Goal: Information Seeking & Learning: Learn about a topic

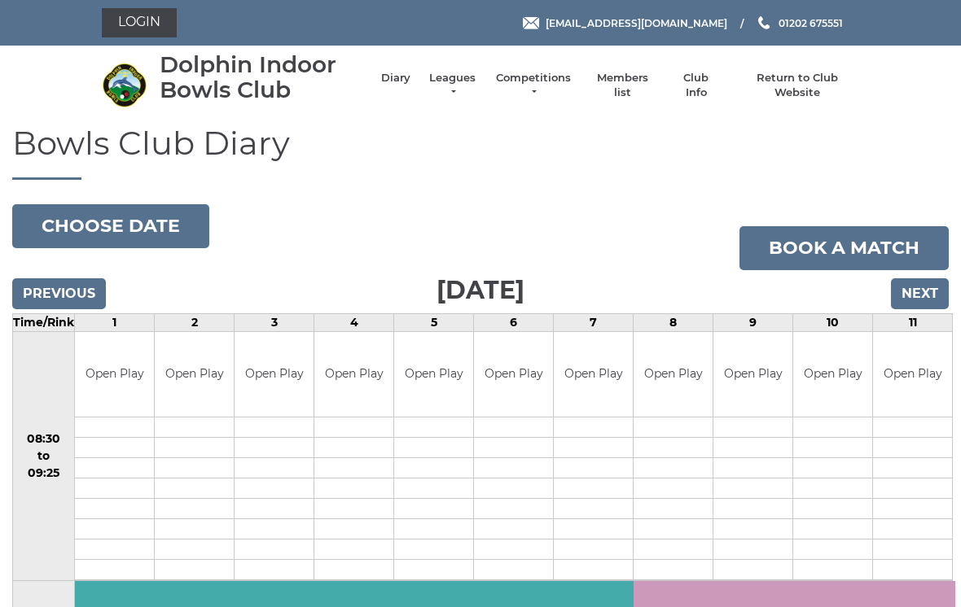
click at [492, 82] on li "Competitions Club competitions - Winter 2025/2026 Club competitions - Summer 20…" at bounding box center [525, 86] width 94 height 46
click at [471, 89] on link "Leagues" at bounding box center [452, 85] width 51 height 29
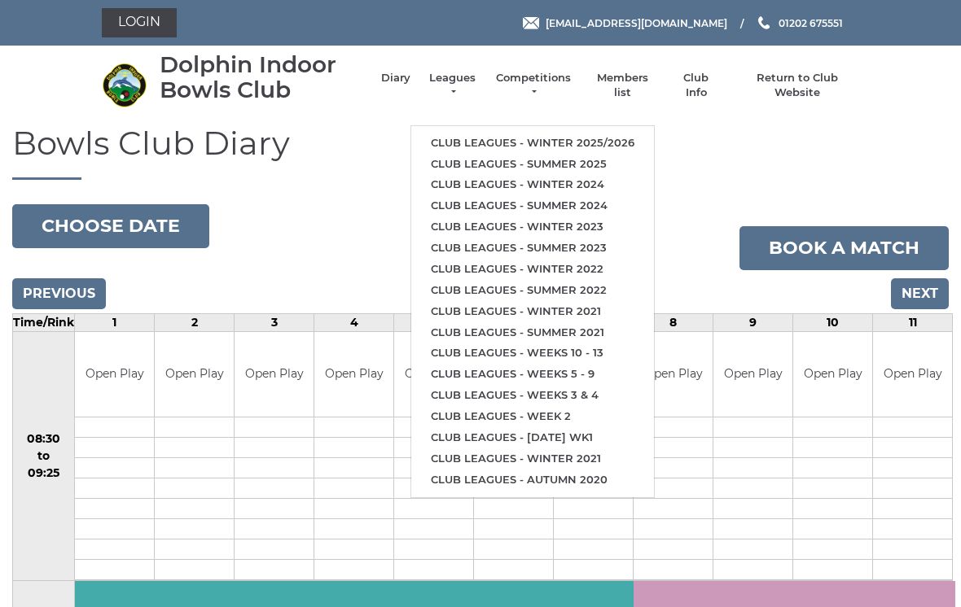
click at [572, 133] on link "Club leagues - Winter 2025/2026" at bounding box center [532, 143] width 243 height 21
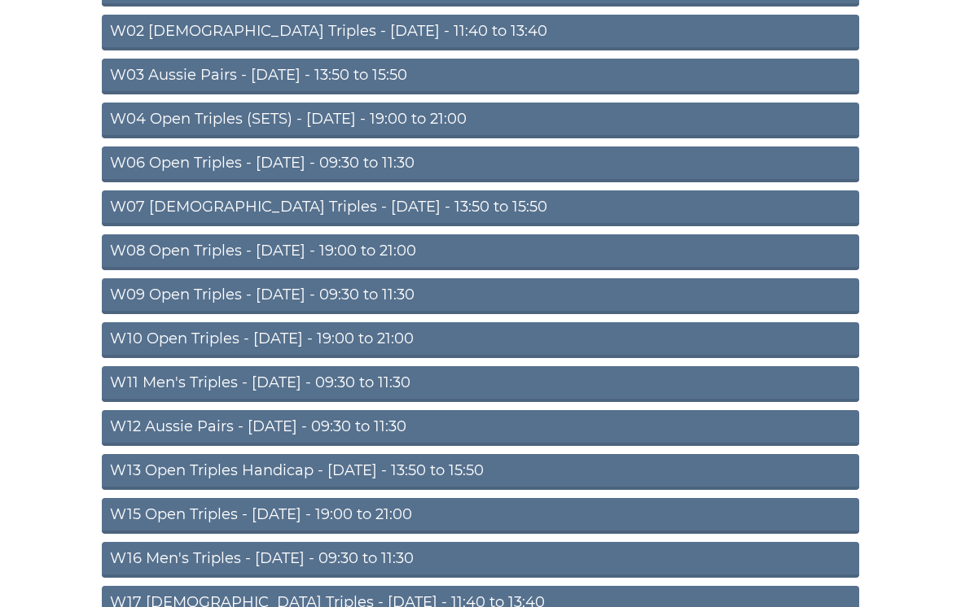
scroll to position [249, 0]
click at [384, 521] on link "W15 Open Triples - Thursday - 19:00 to 21:00" at bounding box center [480, 517] width 757 height 36
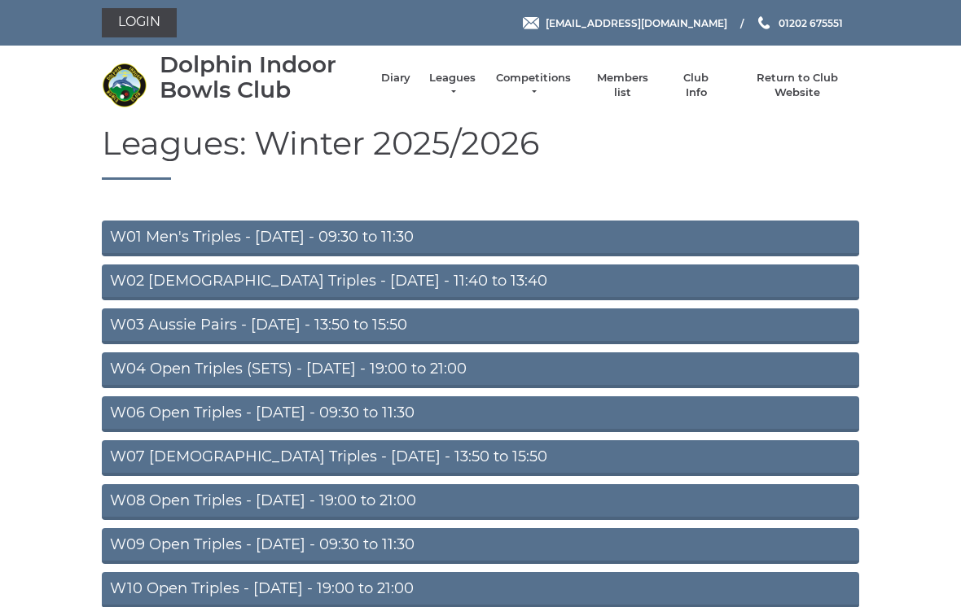
scroll to position [275, 0]
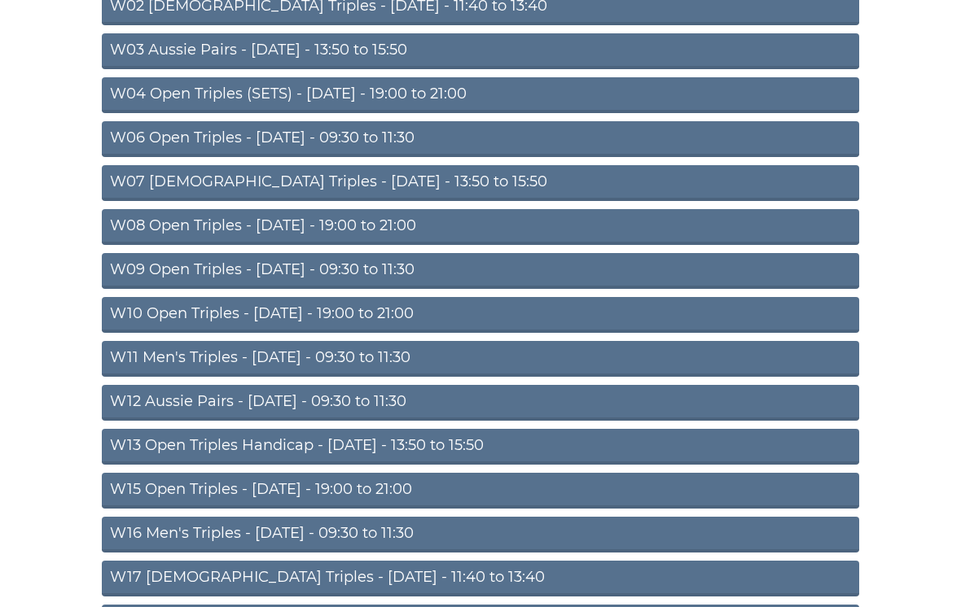
click at [365, 495] on link "W15 Open Triples - Thursday - 19:00 to 21:00" at bounding box center [480, 491] width 757 height 36
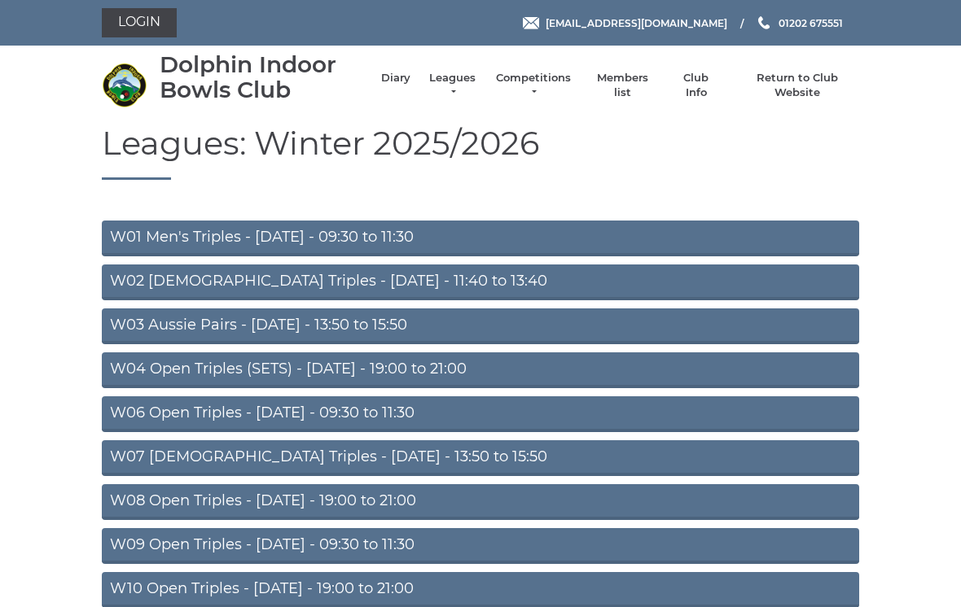
scroll to position [275, 0]
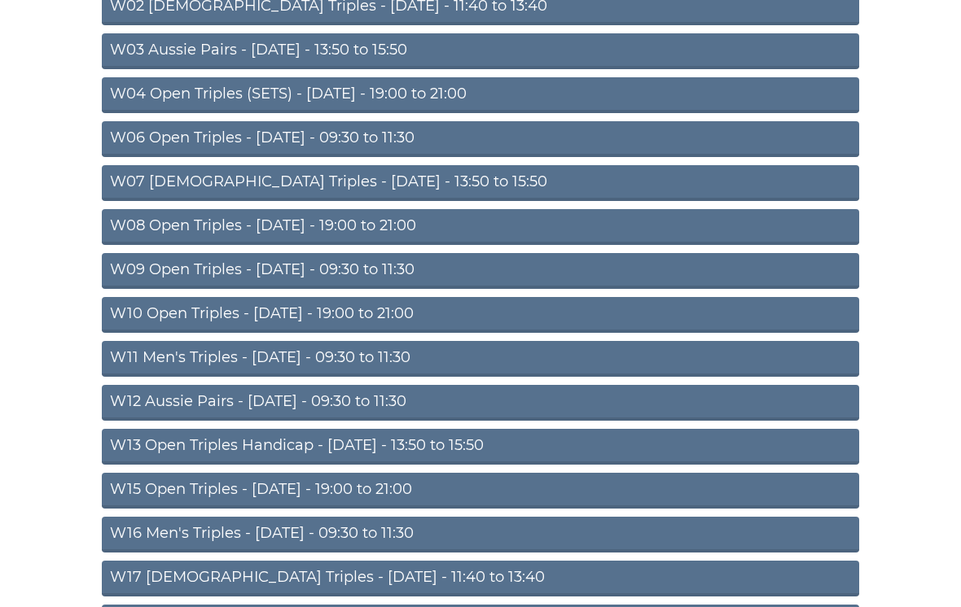
click at [353, 484] on link "W15 Open Triples - [DATE] - 19:00 to 21:00" at bounding box center [480, 491] width 757 height 36
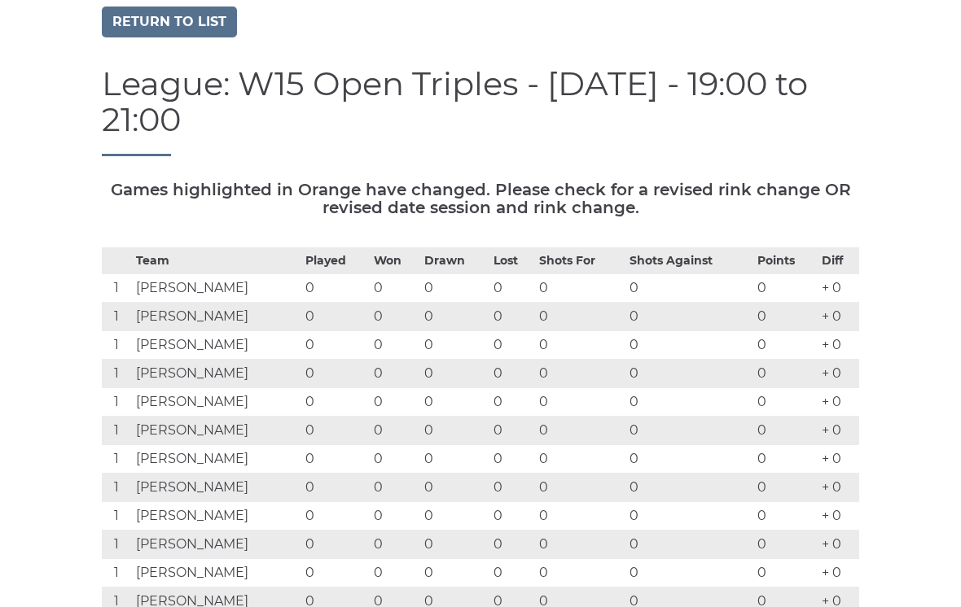
scroll to position [100, 0]
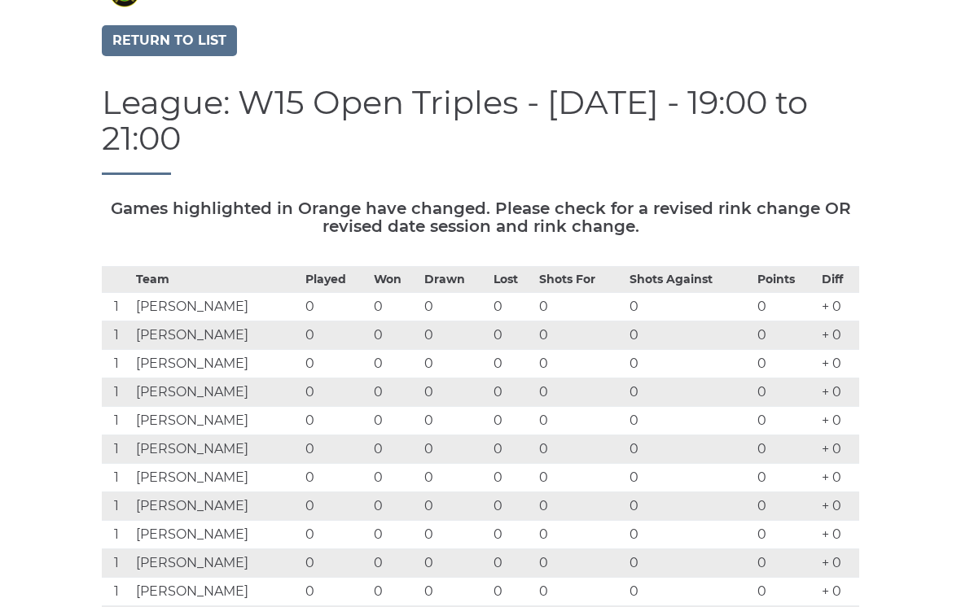
click at [205, 36] on link "Return to list" at bounding box center [169, 40] width 135 height 31
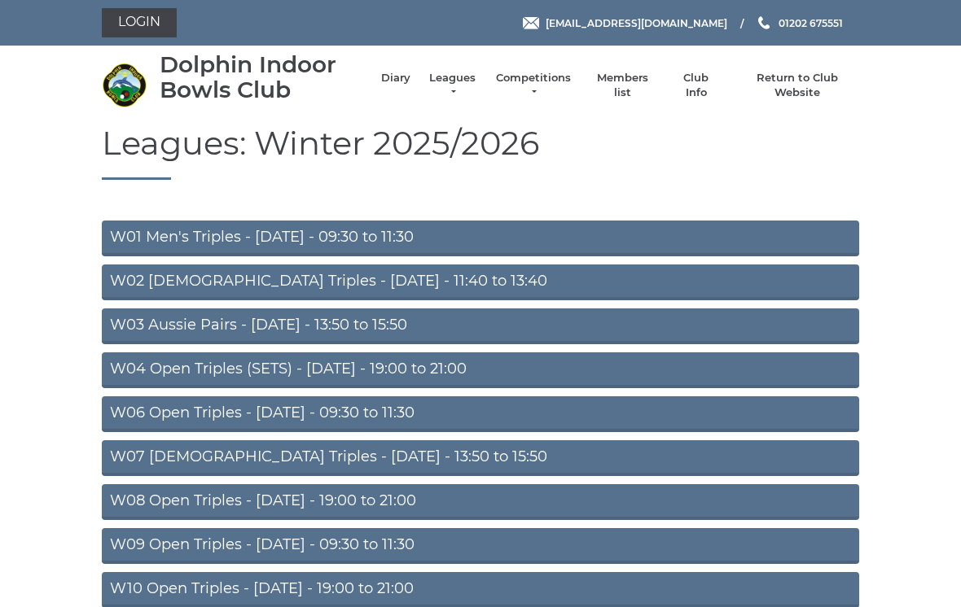
click at [384, 473] on link "W07 [DEMOGRAPHIC_DATA] Triples - [DATE] - 13:50 to 15:50" at bounding box center [480, 459] width 757 height 36
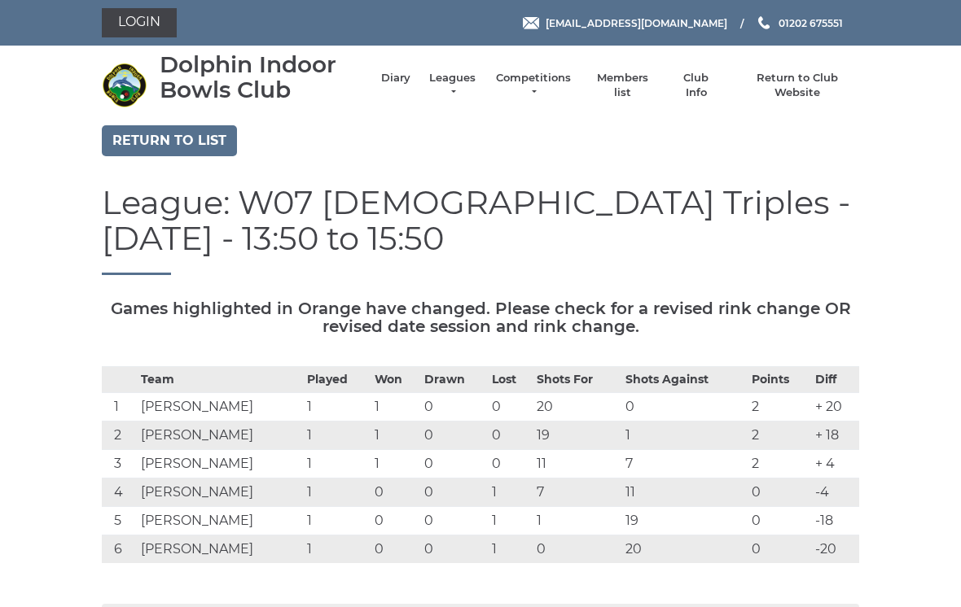
click at [192, 140] on link "Return to list" at bounding box center [169, 140] width 135 height 31
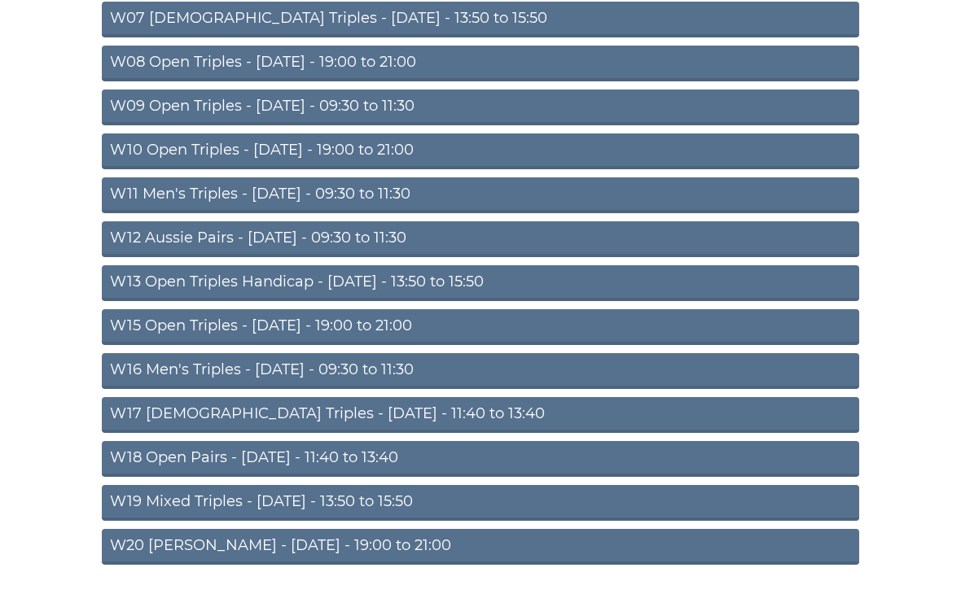
scroll to position [449, 0]
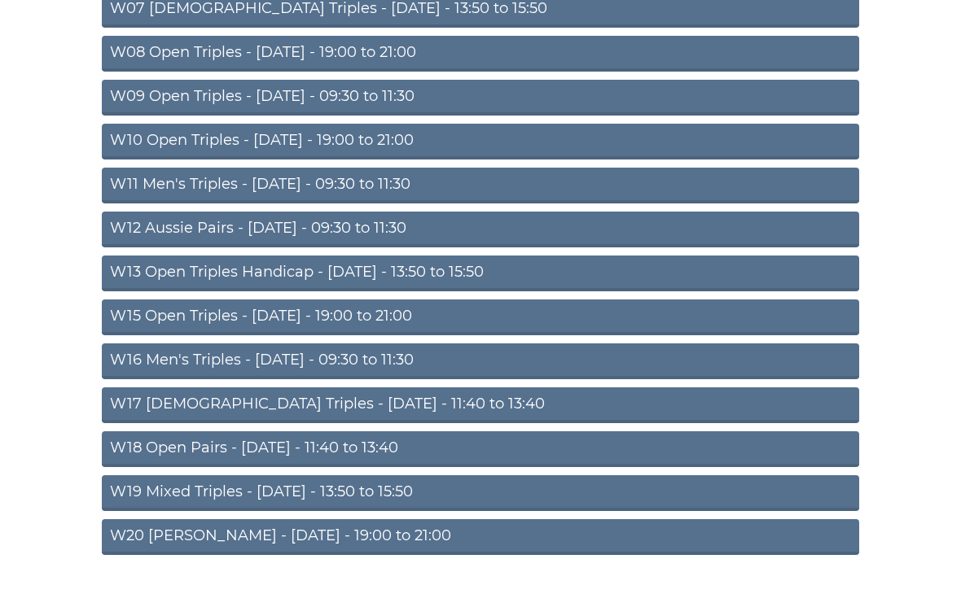
click at [375, 317] on link "W15 Open Triples - [DATE] - 19:00 to 21:00" at bounding box center [480, 318] width 757 height 36
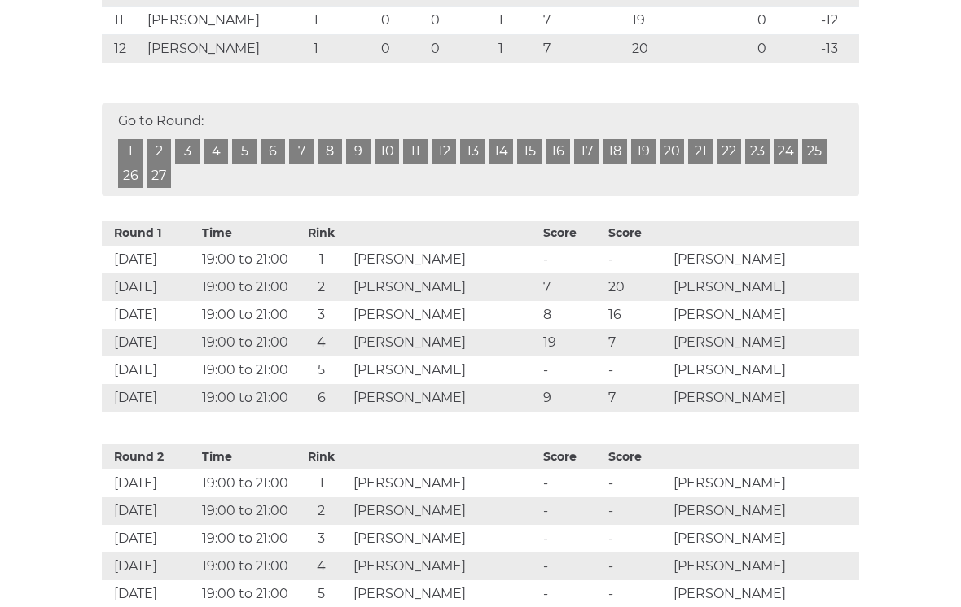
scroll to position [672, 0]
